Goal: Book appointment/travel/reservation

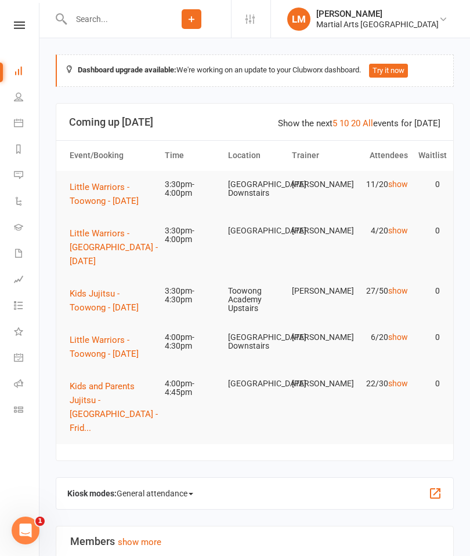
click at [101, 294] on span "Kids Jujitsu - Toowong - [DATE]" at bounding box center [104, 301] width 69 height 24
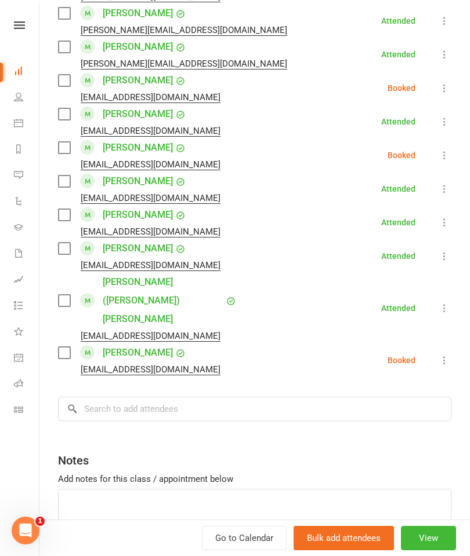
scroll to position [784, 0]
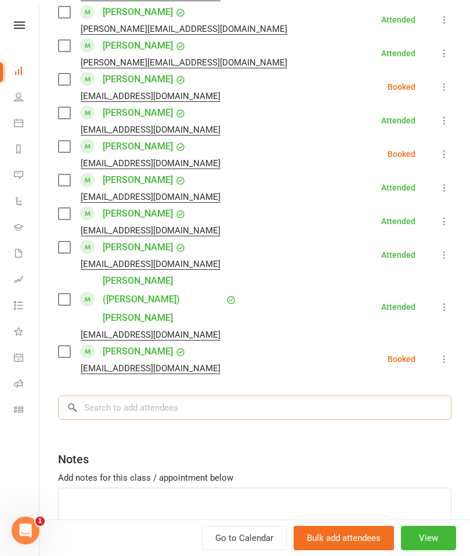
click at [107, 396] on input "search" at bounding box center [254, 408] width 393 height 24
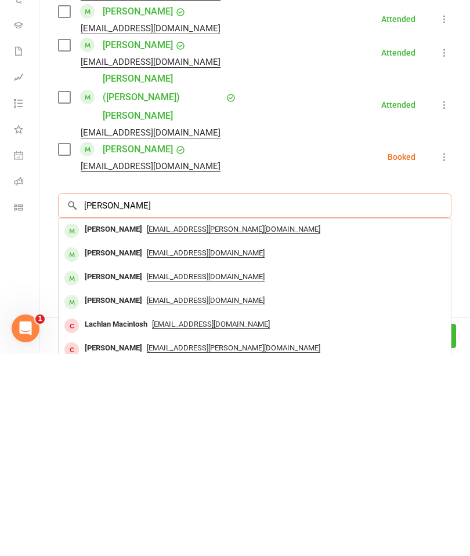
type input "[PERSON_NAME]"
click at [82, 424] on div "[PERSON_NAME]" at bounding box center [113, 432] width 67 height 17
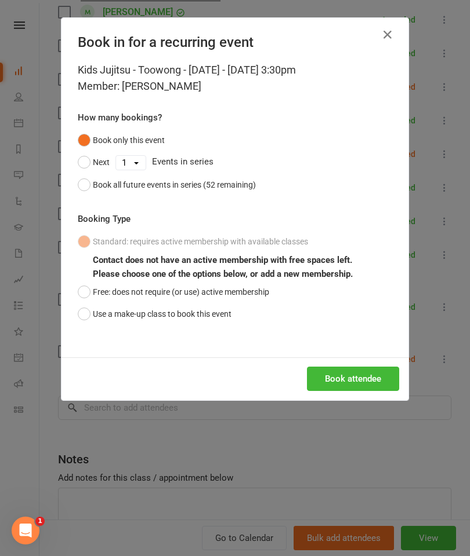
click at [94, 312] on button "Use a make-up class to book this event" at bounding box center [155, 314] width 154 height 22
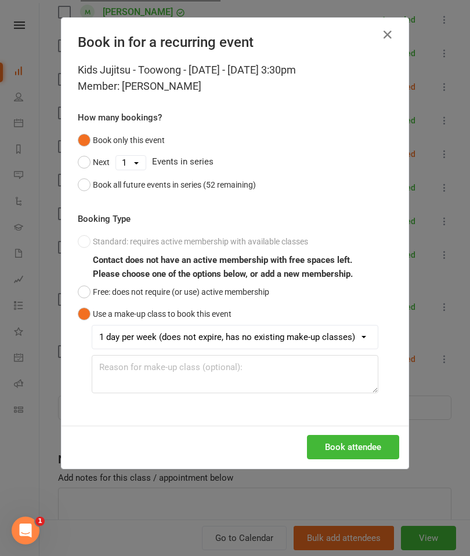
click at [373, 448] on button "Book attendee" at bounding box center [353, 447] width 92 height 24
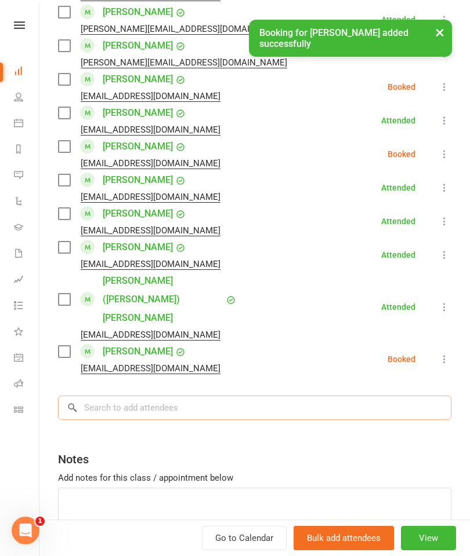
click at [119, 396] on input "search" at bounding box center [254, 408] width 393 height 24
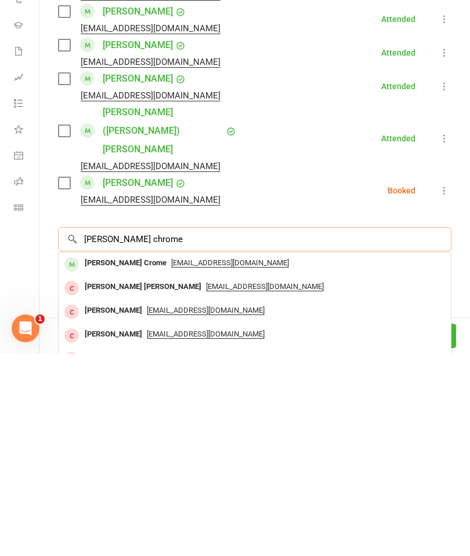
type input "[PERSON_NAME] chrome"
click at [89, 457] on div "[PERSON_NAME] Crome" at bounding box center [125, 465] width 91 height 17
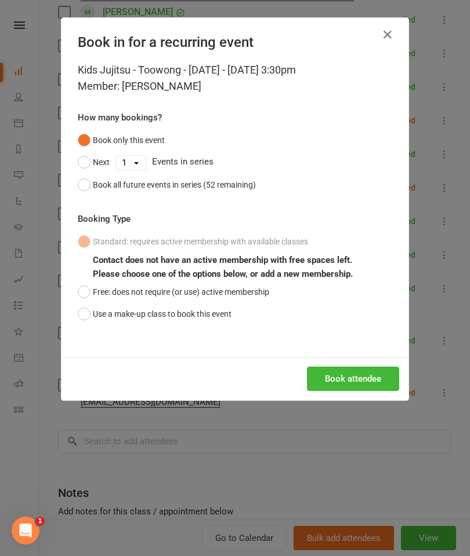
click at [129, 317] on button "Use a make-up class to book this event" at bounding box center [155, 314] width 154 height 22
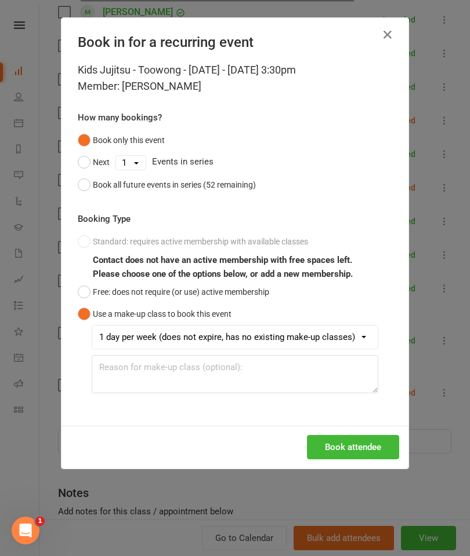
click at [352, 450] on button "Book attendee" at bounding box center [353, 447] width 92 height 24
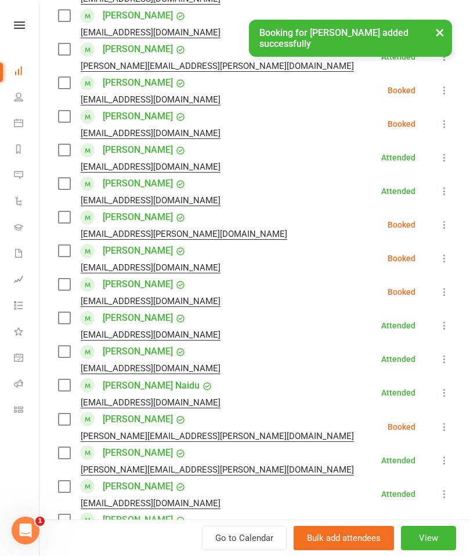
scroll to position [340, 0]
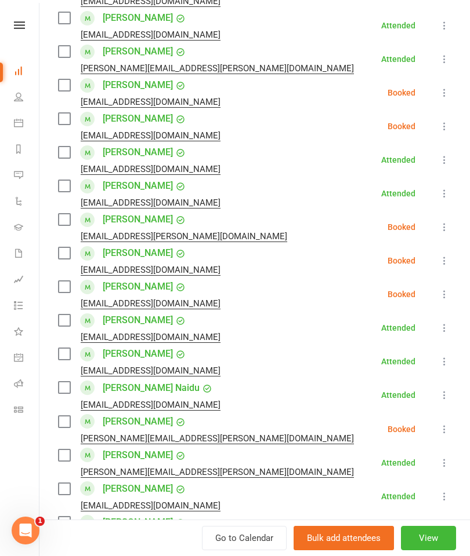
click at [70, 217] on label at bounding box center [64, 220] width 12 height 12
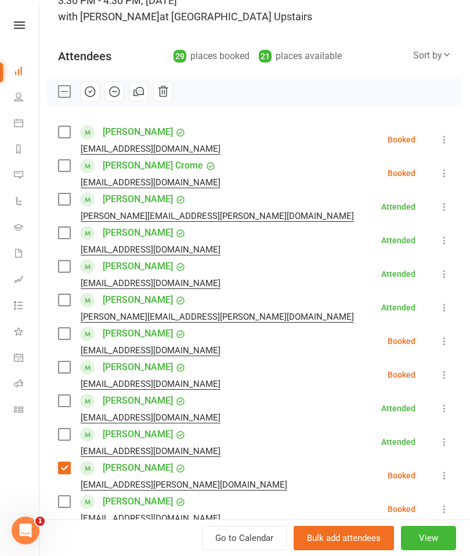
scroll to position [84, 0]
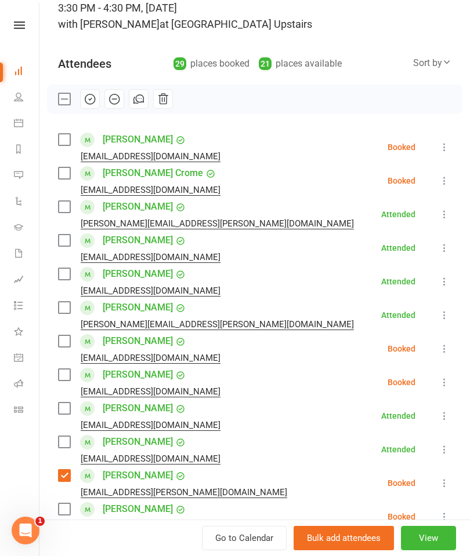
click at [70, 168] on label at bounding box center [64, 174] width 12 height 12
click at [89, 98] on icon "button" at bounding box center [89, 99] width 13 height 13
